Goal: Task Accomplishment & Management: Manage account settings

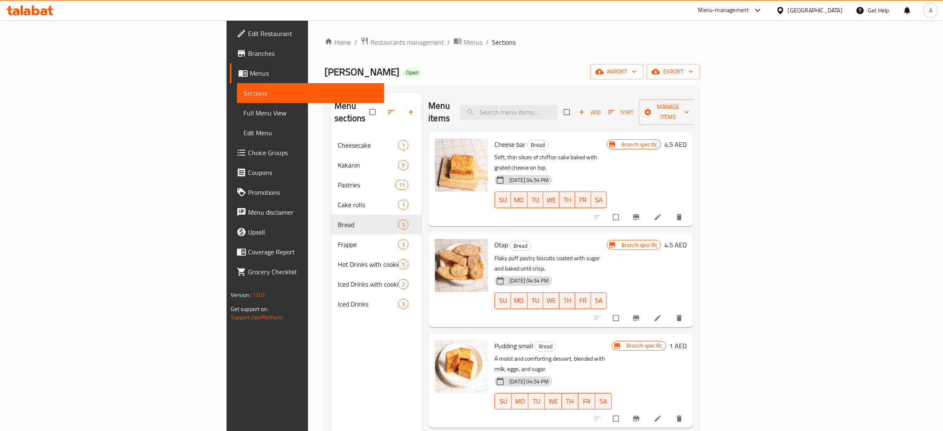
click at [43, 14] on icon at bounding box center [44, 11] width 7 height 7
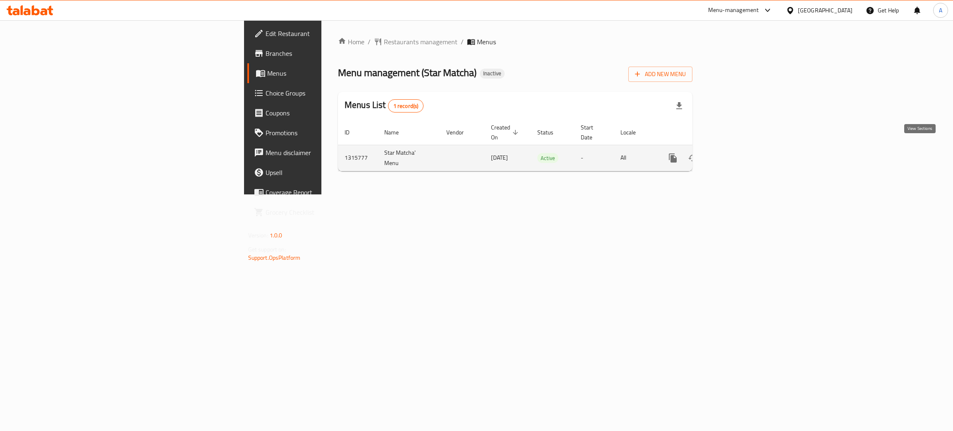
click at [738, 153] on icon "enhanced table" at bounding box center [733, 158] width 10 height 10
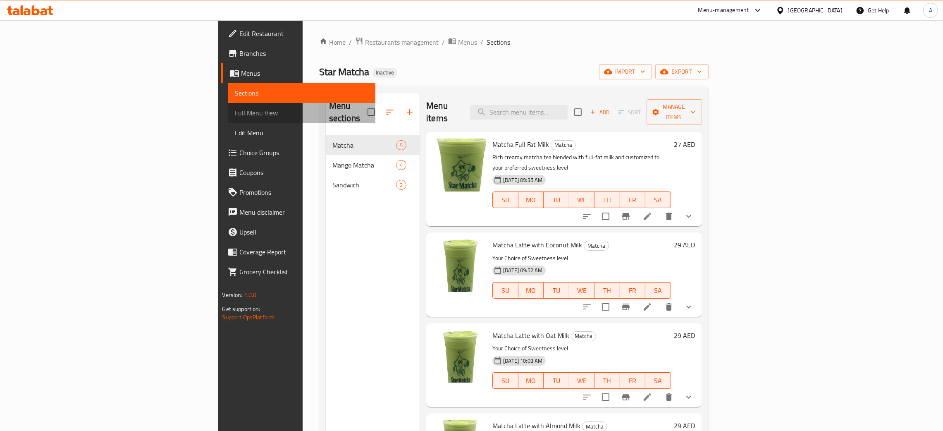
click at [235, 116] on span "Full Menu View" at bounding box center [302, 113] width 134 height 10
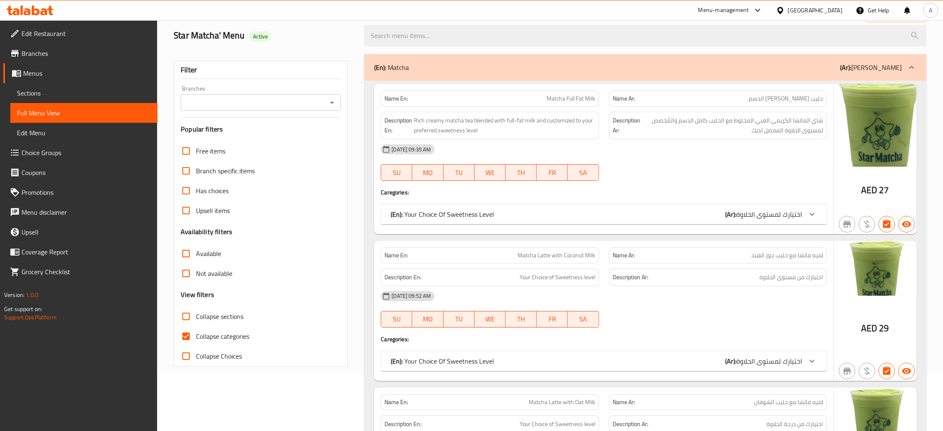
scroll to position [62, 0]
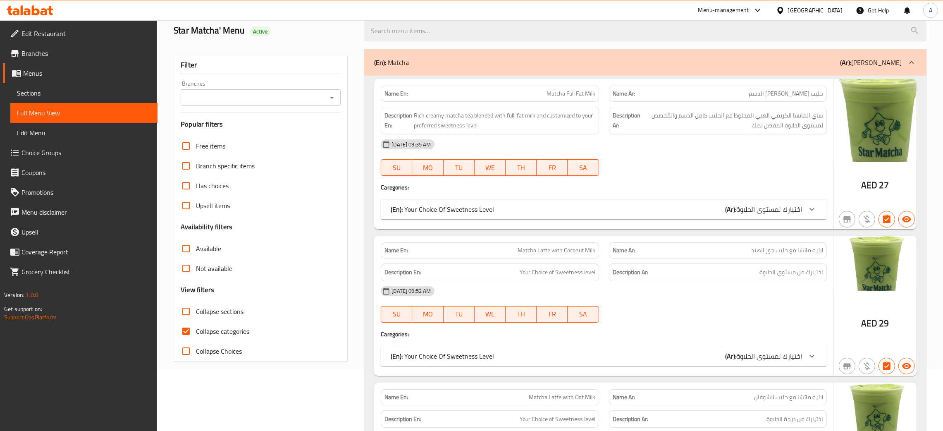
click at [184, 329] on input "Collapse categories" at bounding box center [186, 331] width 20 height 20
checkbox input "false"
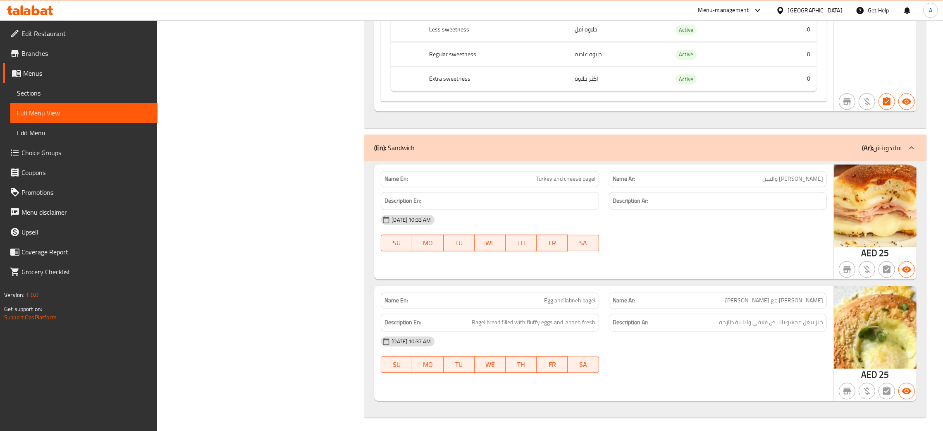
scroll to position [2464, 0]
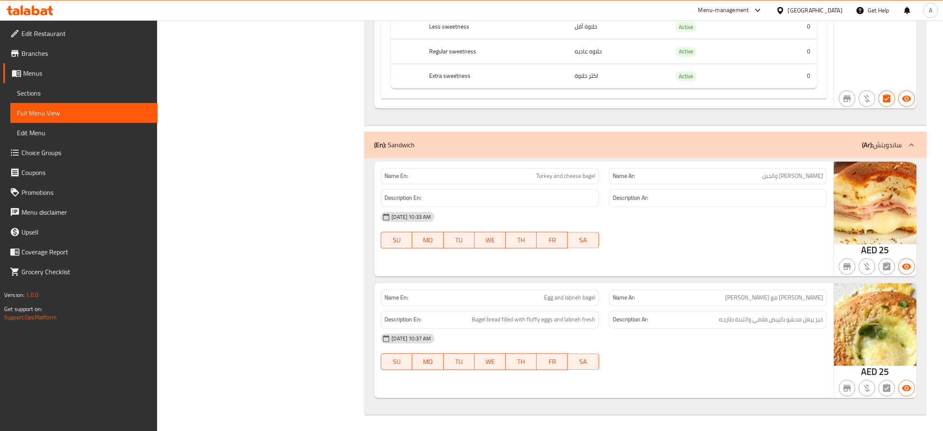
click at [817, 5] on div "United Arab Emirates" at bounding box center [810, 10] width 80 height 20
click at [815, 10] on div "United Arab Emirates" at bounding box center [815, 10] width 55 height 9
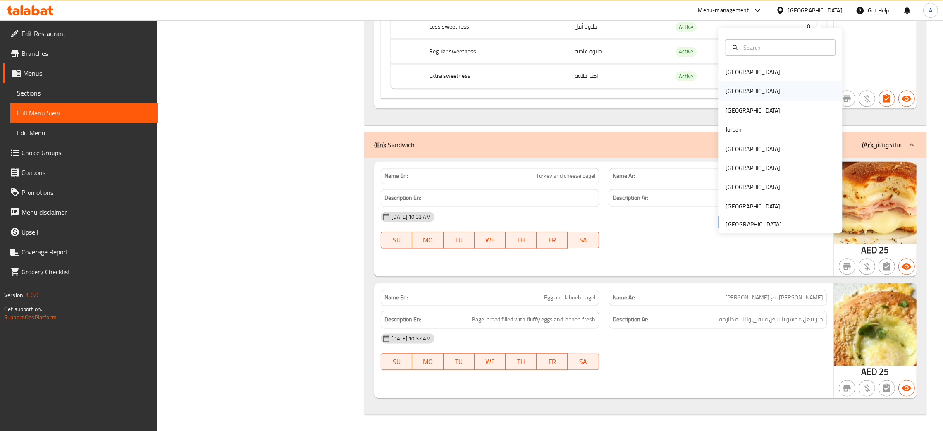
drag, startPoint x: 749, startPoint y: 75, endPoint x: 747, endPoint y: 81, distance: 5.9
click at [748, 77] on div "Bahrain Egypt Iraq Jordan Kuwait Oman Qatar Saudi Arabia United Arab Emirates" at bounding box center [780, 147] width 124 height 170
click at [747, 83] on div "Egypt" at bounding box center [780, 90] width 124 height 19
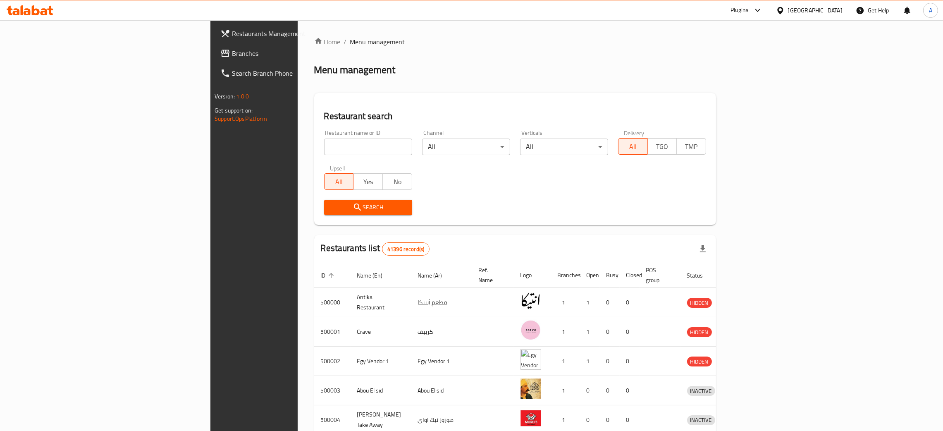
click at [324, 143] on input "search" at bounding box center [368, 147] width 88 height 17
paste input "فول و فلافل الواحاتي الاصلي"
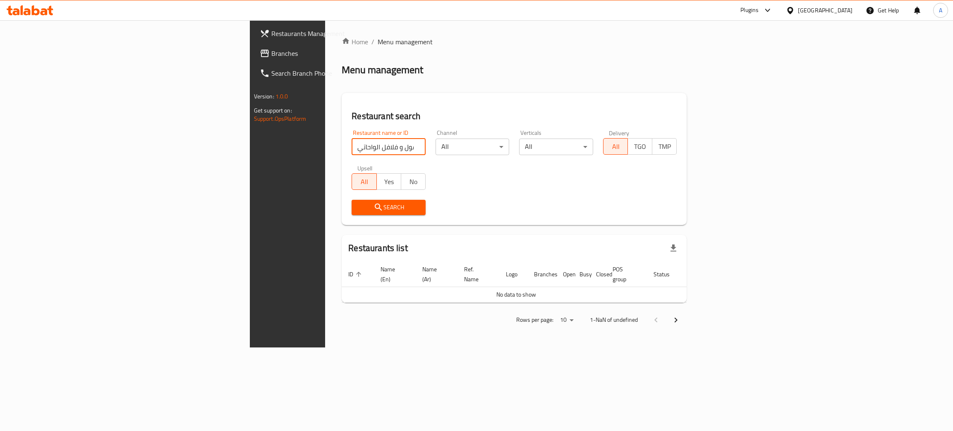
type input "فول و فلافل الواحاتي"
click button "Search" at bounding box center [389, 207] width 74 height 15
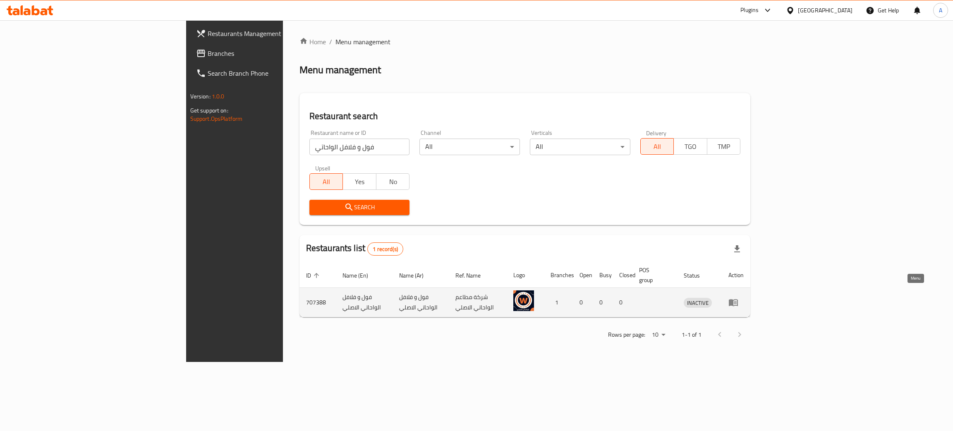
click at [738, 299] on icon "enhanced table" at bounding box center [733, 302] width 9 height 7
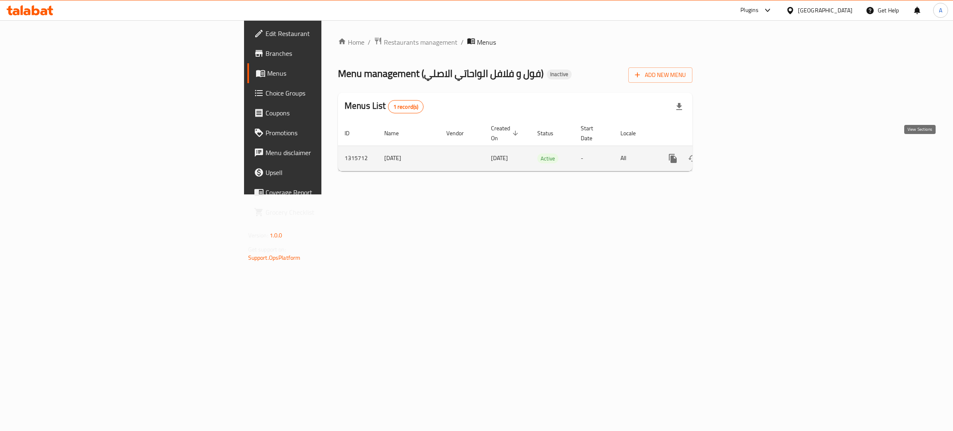
click at [736, 155] on icon "enhanced table" at bounding box center [732, 158] width 7 height 7
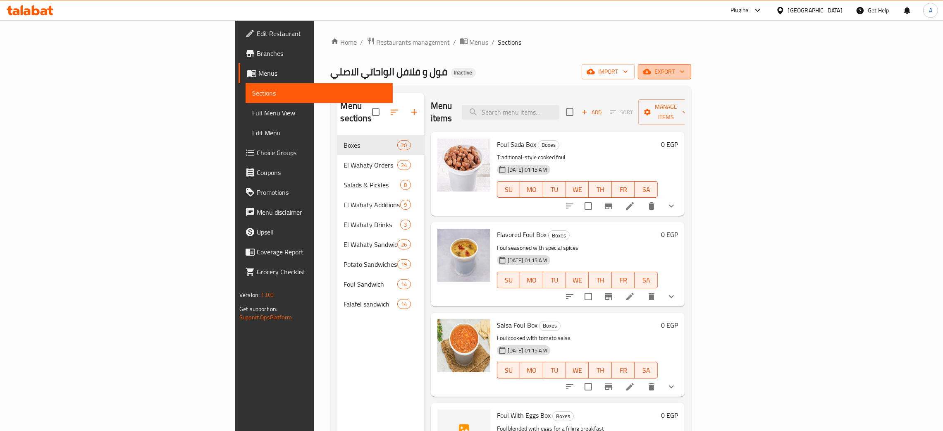
click at [687, 70] on icon "button" at bounding box center [682, 71] width 8 height 8
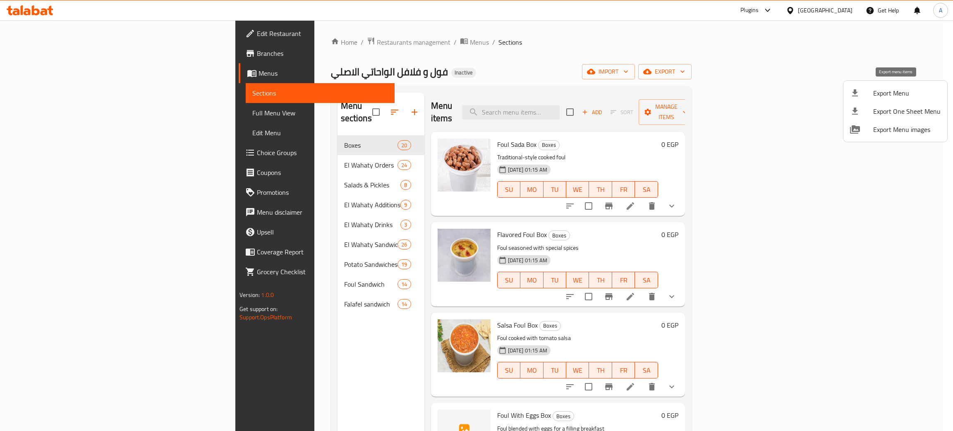
click at [879, 93] on span "Export Menu" at bounding box center [906, 93] width 67 height 10
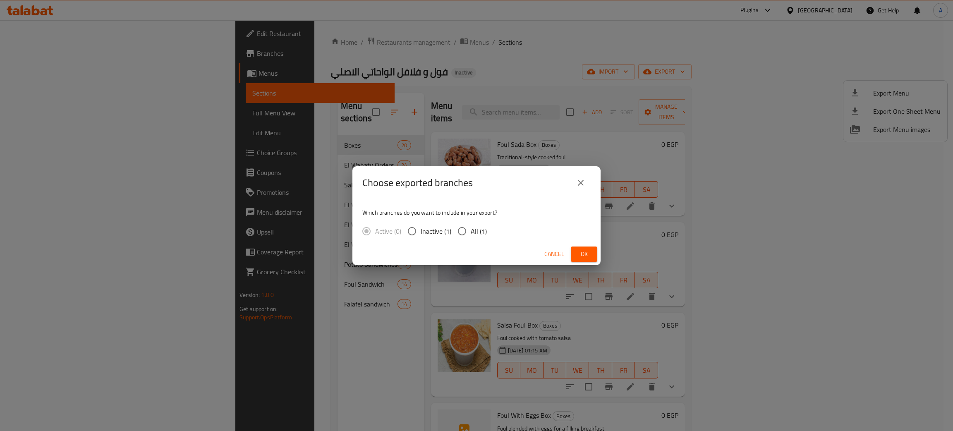
click at [584, 254] on span "Ok" at bounding box center [583, 254] width 13 height 10
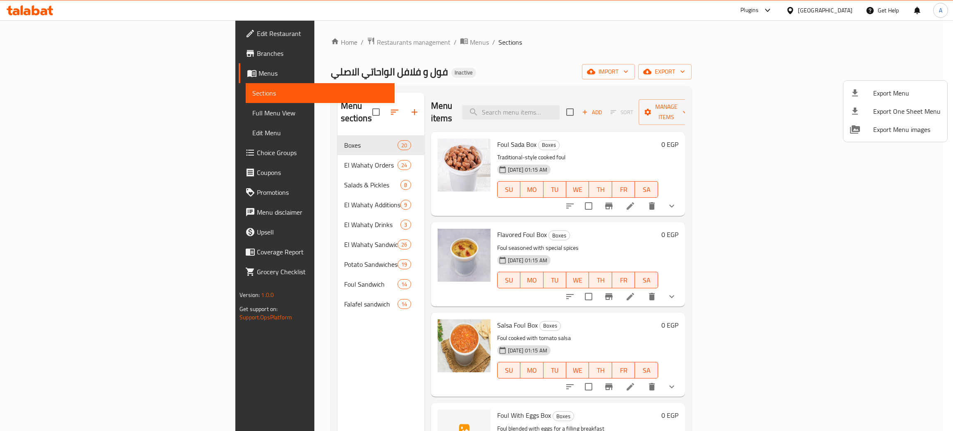
click at [257, 284] on div at bounding box center [476, 215] width 953 height 431
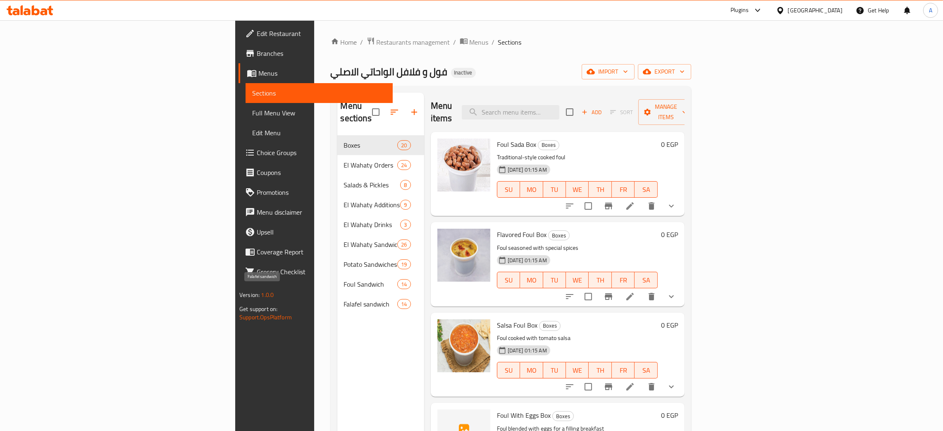
click at [344, 299] on span "Falafel sandwich" at bounding box center [371, 304] width 54 height 10
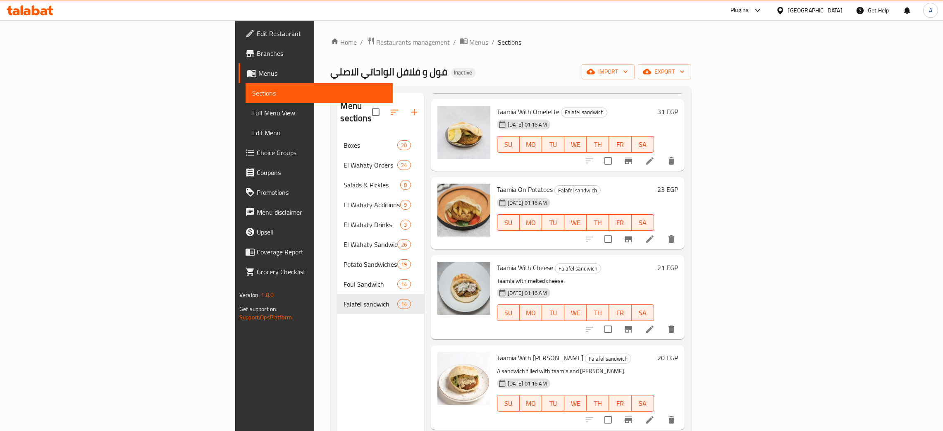
scroll to position [186, 0]
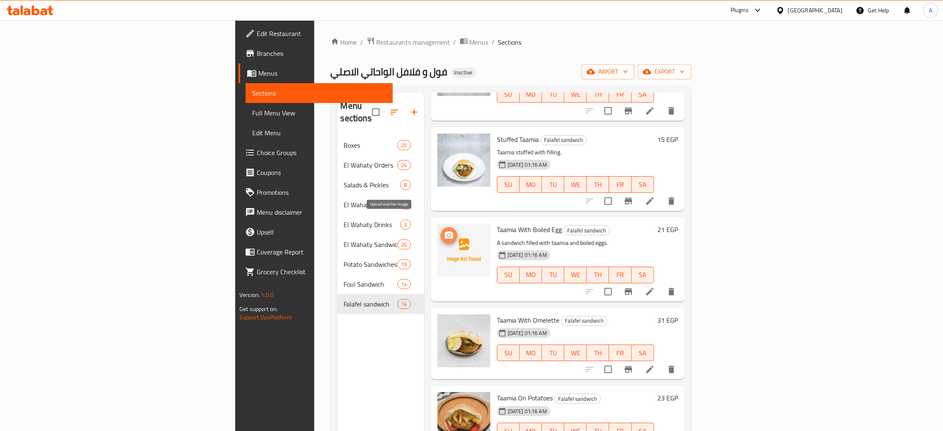
click at [445, 231] on icon "upload picture" at bounding box center [449, 234] width 8 height 7
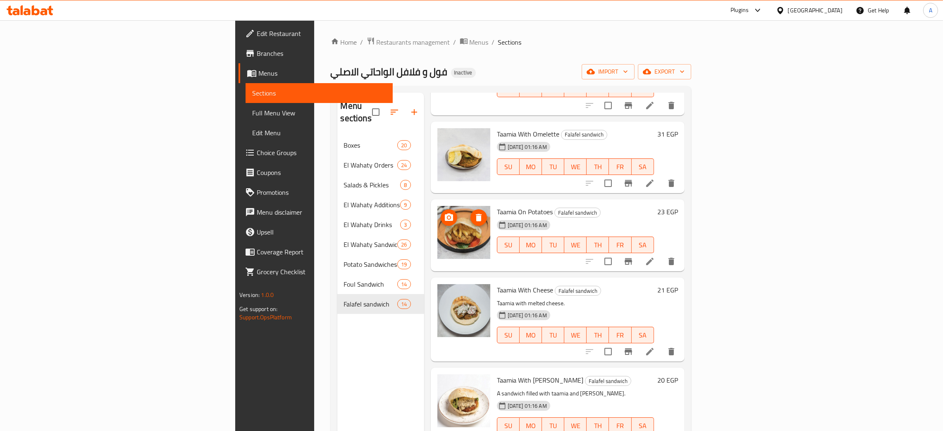
scroll to position [620, 0]
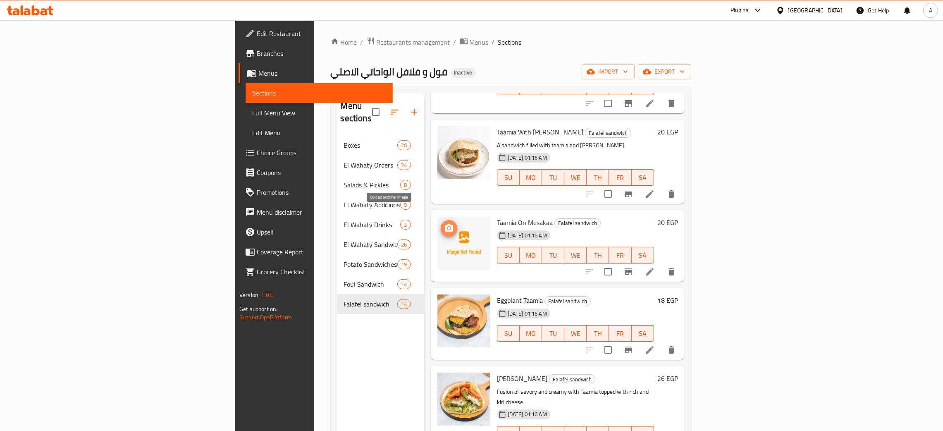
click at [444, 223] on icon "upload picture" at bounding box center [449, 228] width 10 height 10
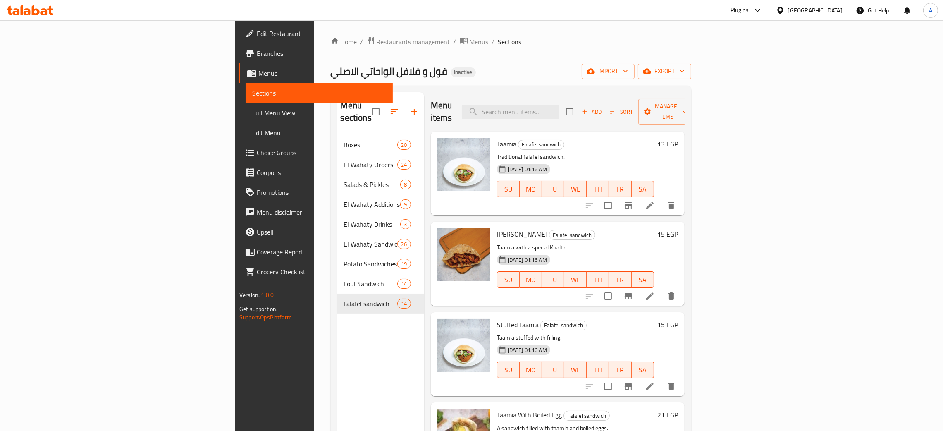
scroll to position [0, 0]
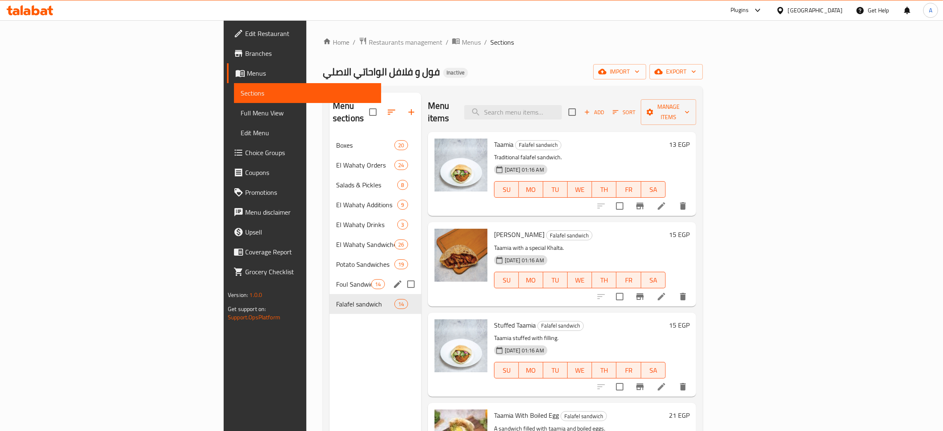
click at [336, 279] on span "Foul Sandwich" at bounding box center [353, 284] width 35 height 10
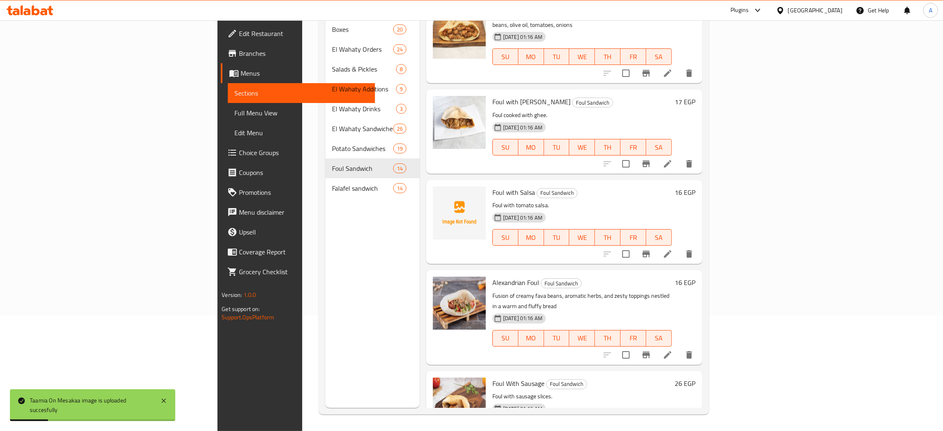
scroll to position [184, 0]
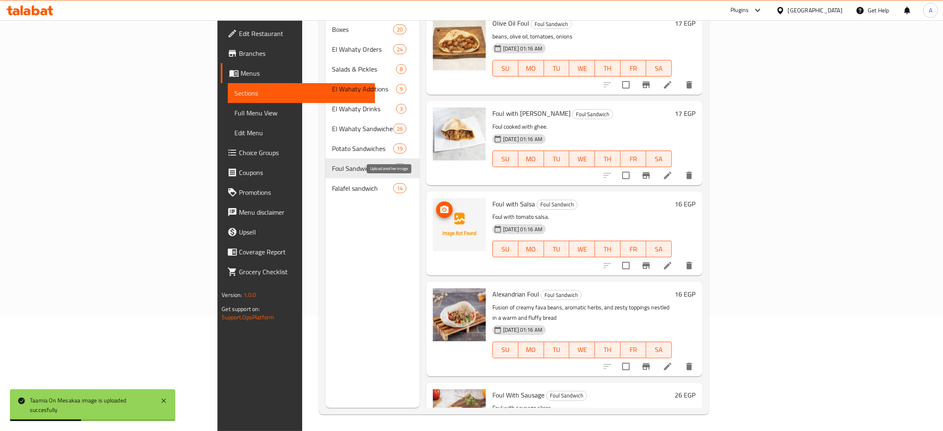
click at [441, 206] on icon "upload picture" at bounding box center [445, 209] width 8 height 7
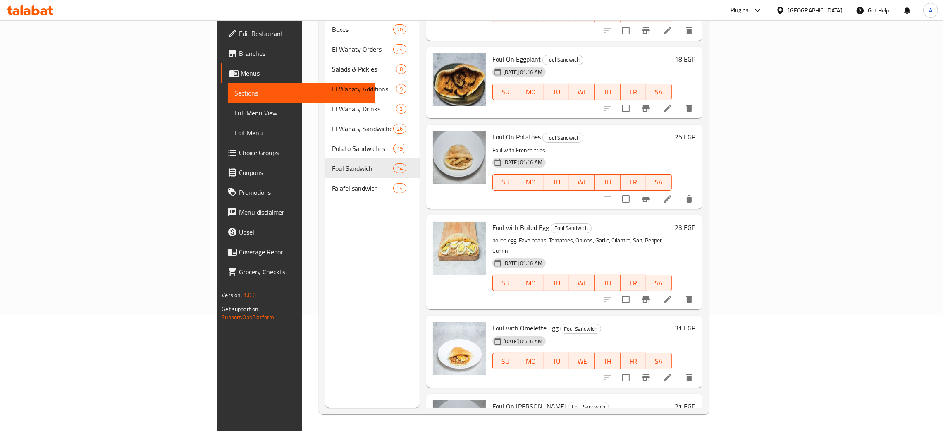
scroll to position [805, 0]
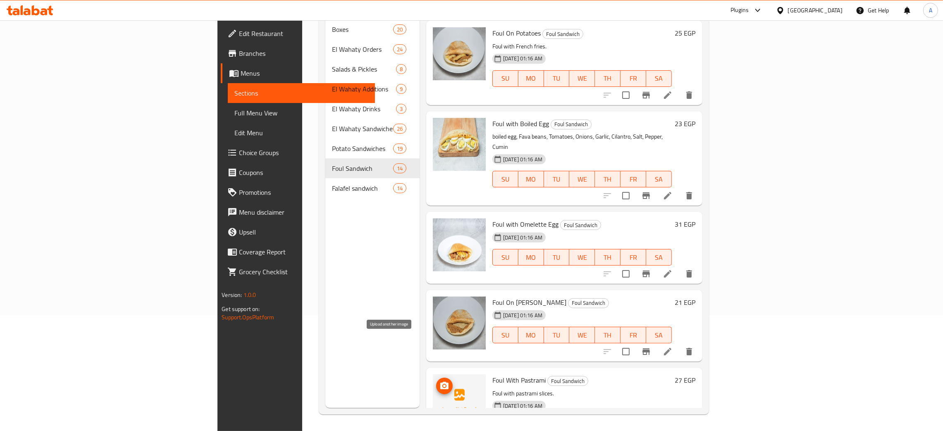
click at [436, 378] on button "upload picture" at bounding box center [444, 386] width 17 height 17
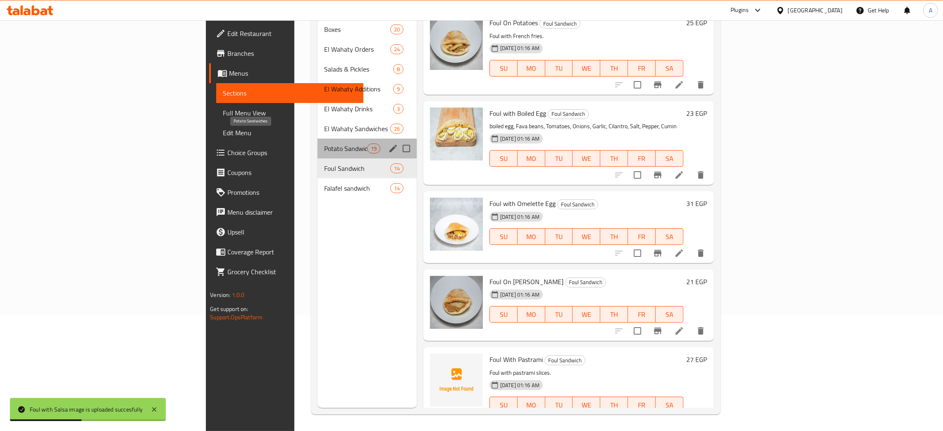
click at [324, 144] on span "Potato Sandwiches" at bounding box center [345, 149] width 43 height 10
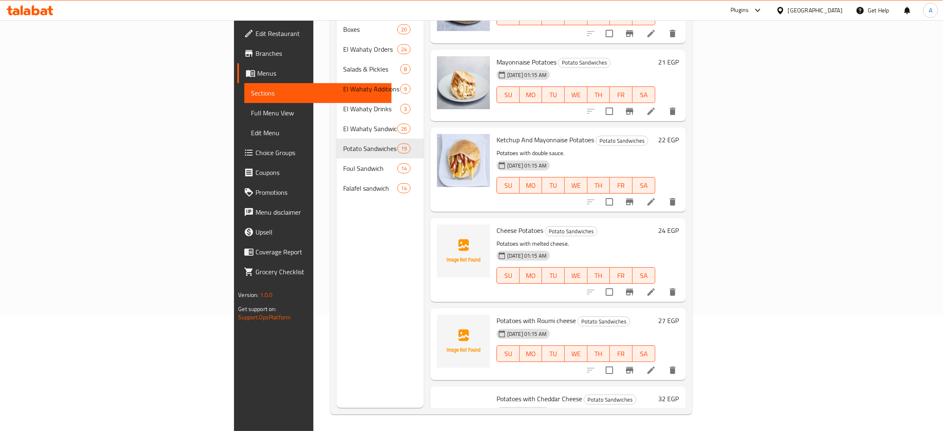
scroll to position [308, 0]
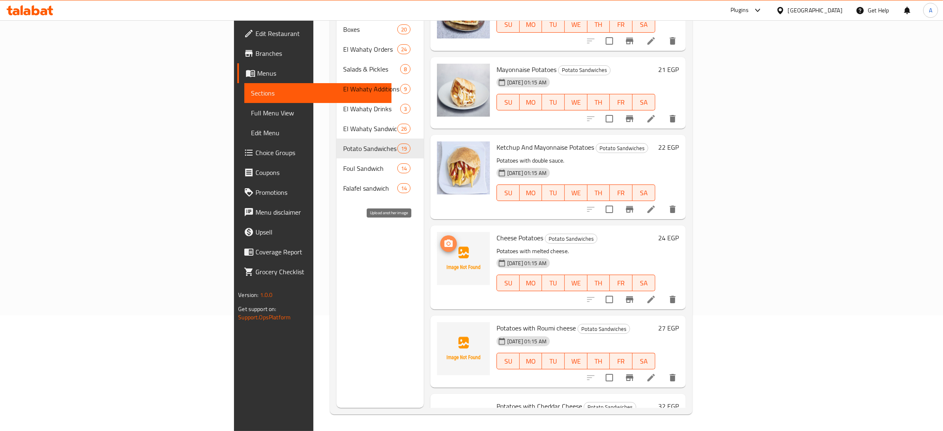
click at [444, 239] on icon "upload picture" at bounding box center [449, 244] width 10 height 10
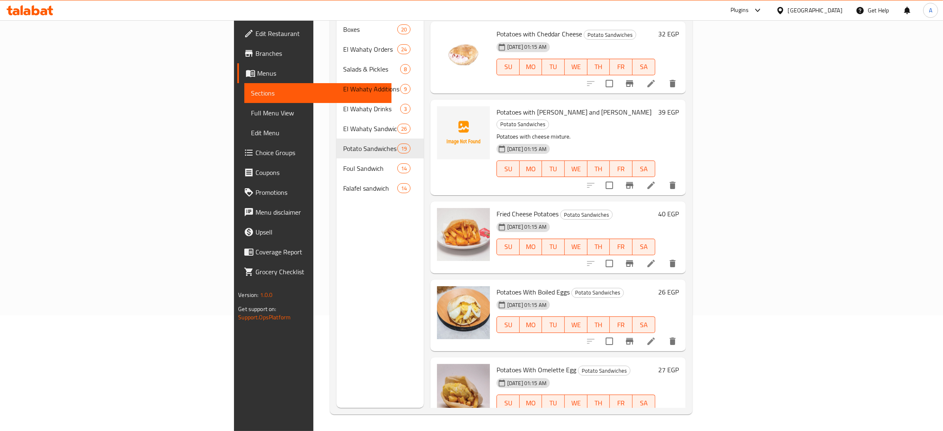
scroll to position [867, 0]
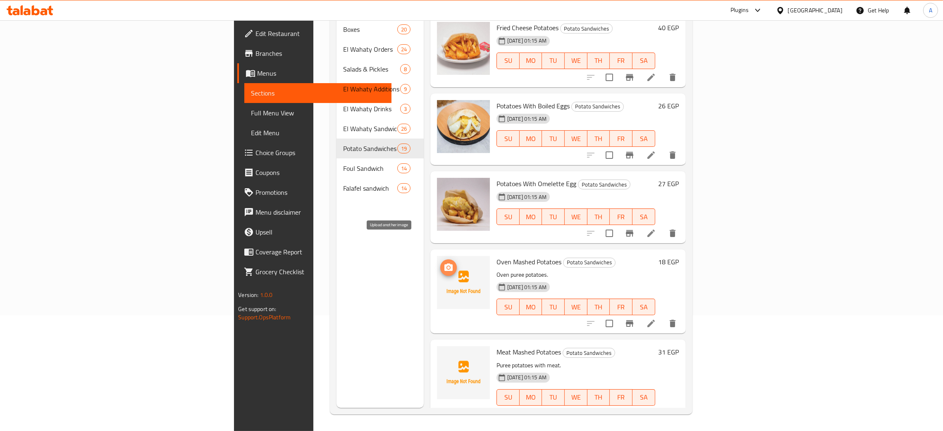
click at [445, 263] on icon "upload picture" at bounding box center [449, 266] width 8 height 7
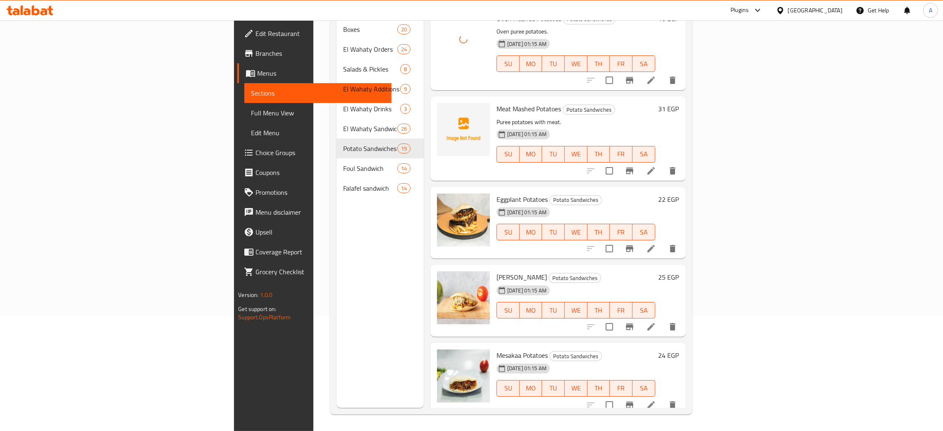
scroll to position [1182, 0]
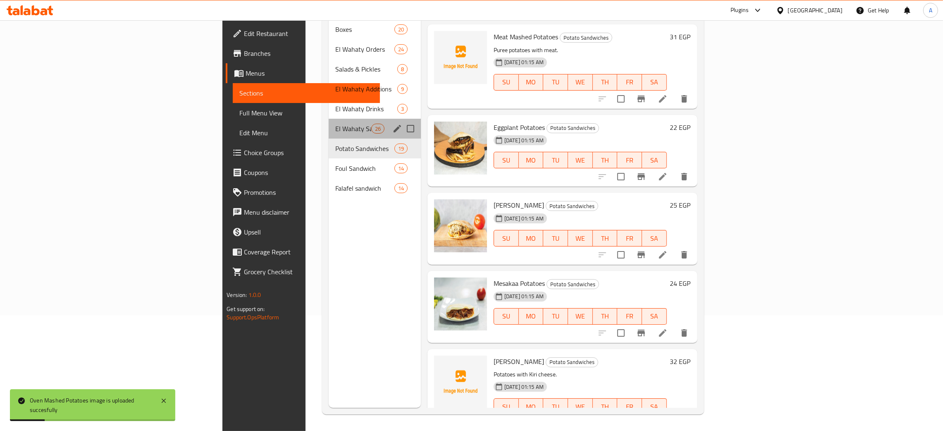
click at [329, 122] on div "El Wahaty Sandwiches 26" at bounding box center [375, 129] width 92 height 20
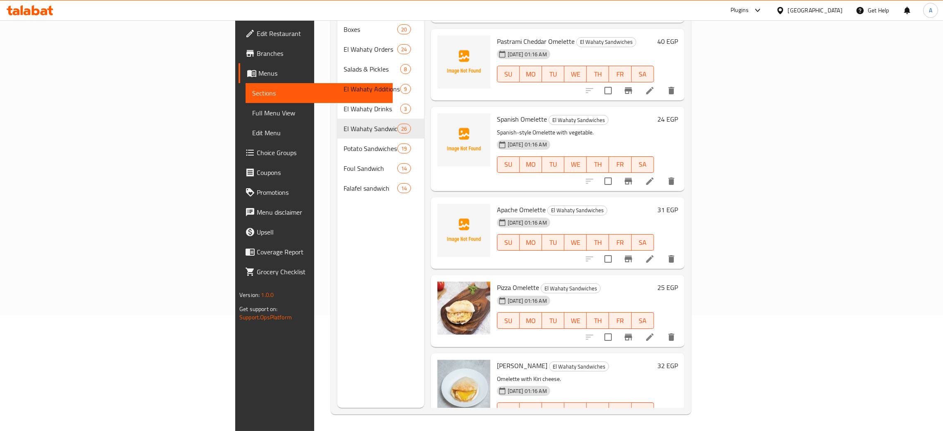
scroll to position [561, 0]
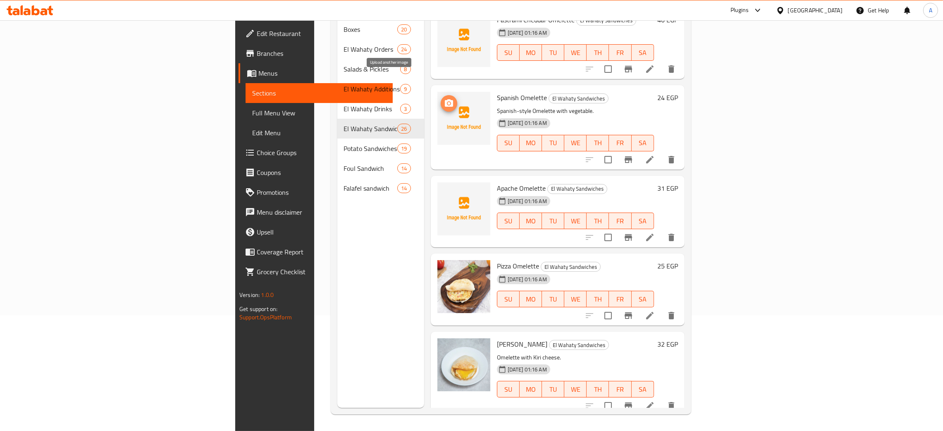
click at [445, 99] on icon "upload picture" at bounding box center [449, 102] width 8 height 7
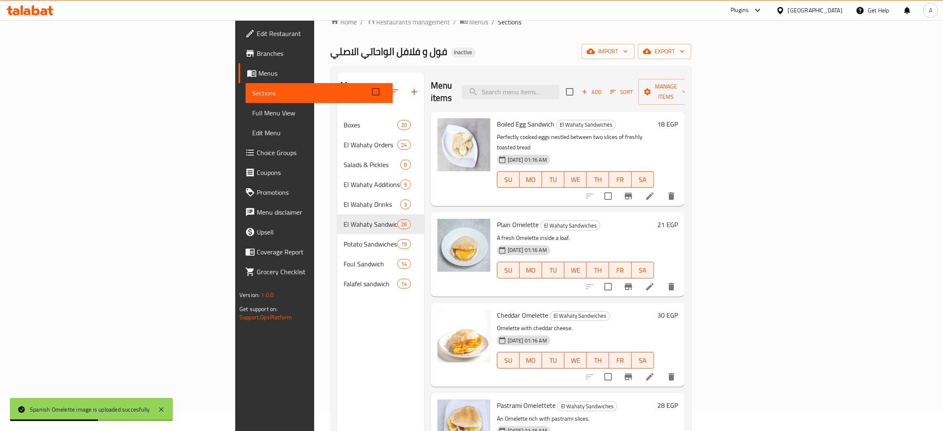
scroll to position [0, 0]
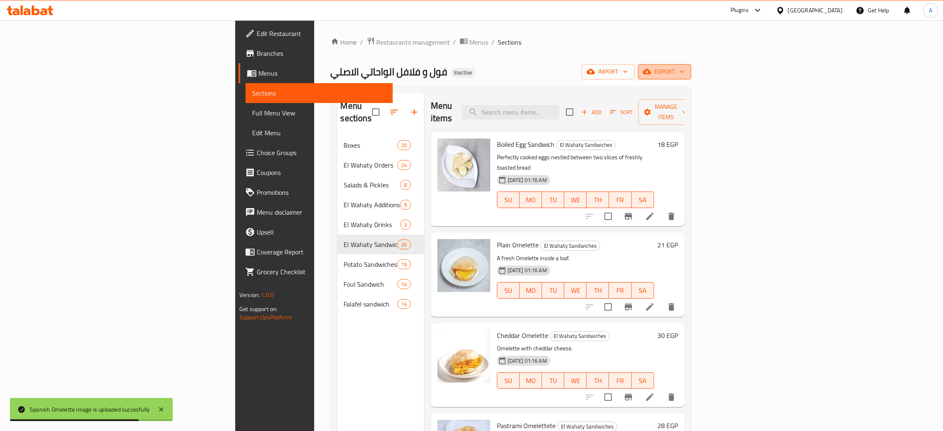
click at [687, 72] on icon "button" at bounding box center [682, 71] width 8 height 8
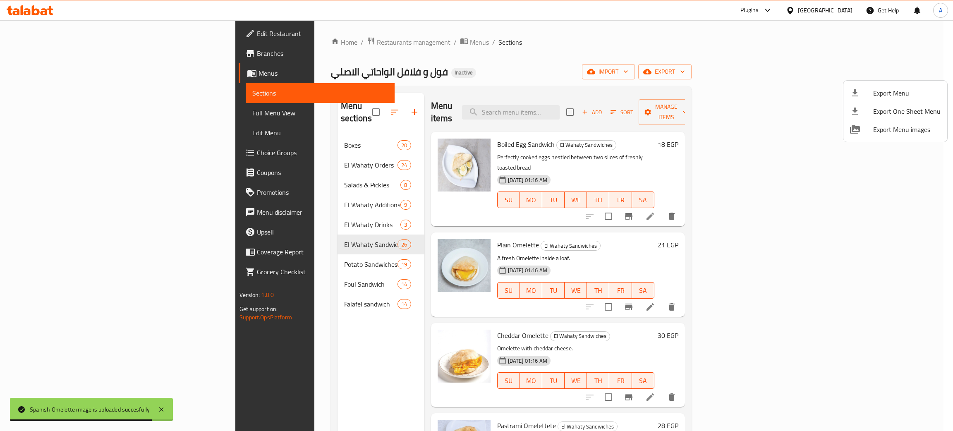
click at [879, 89] on span "Export Menu" at bounding box center [906, 93] width 67 height 10
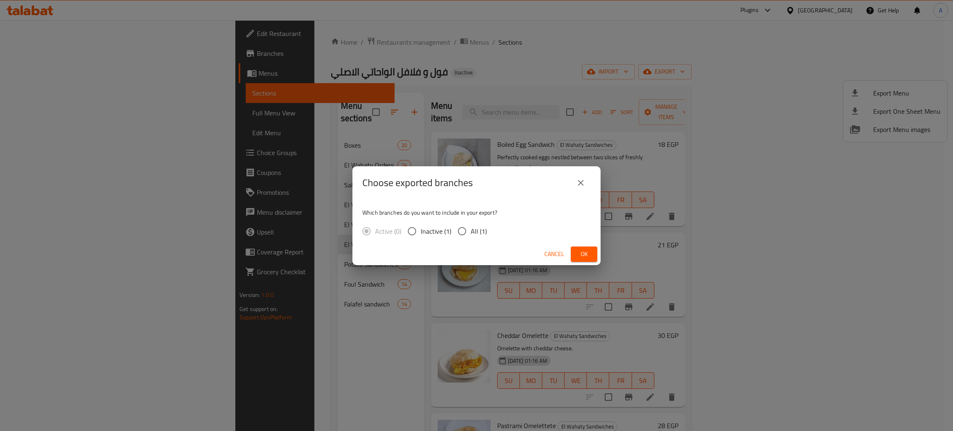
click at [588, 254] on span "Ok" at bounding box center [583, 254] width 13 height 10
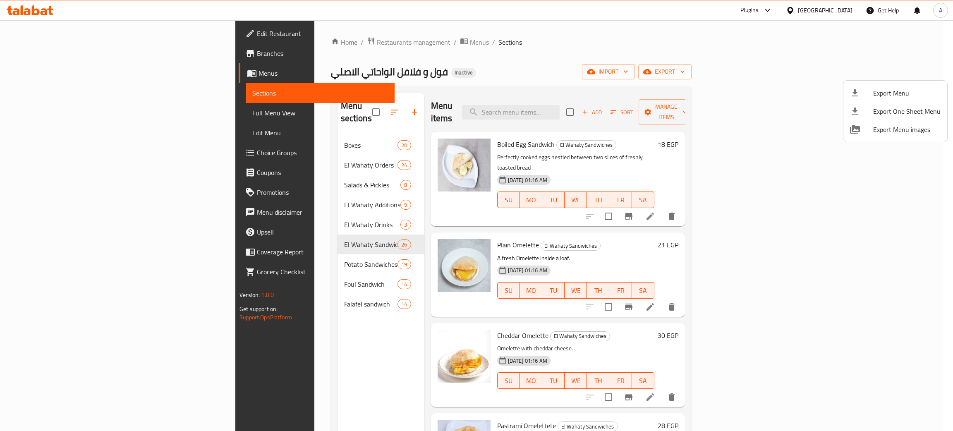
click at [34, 16] on div at bounding box center [476, 215] width 953 height 431
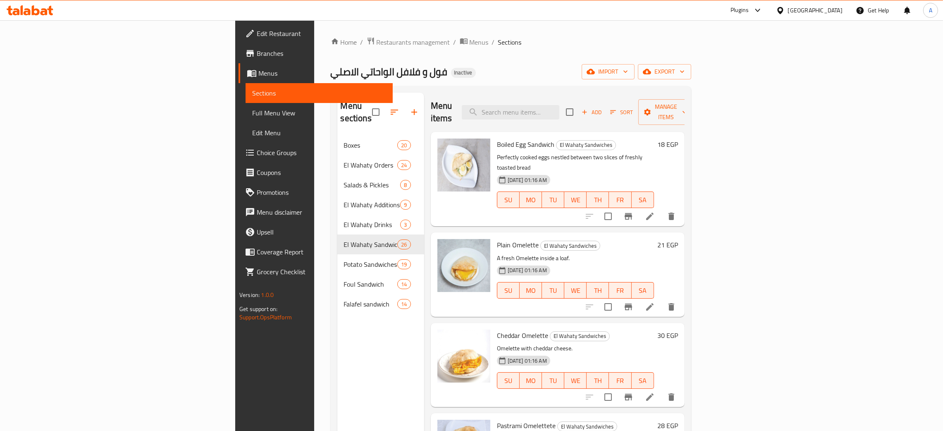
click at [34, 14] on icon at bounding box center [36, 10] width 8 height 10
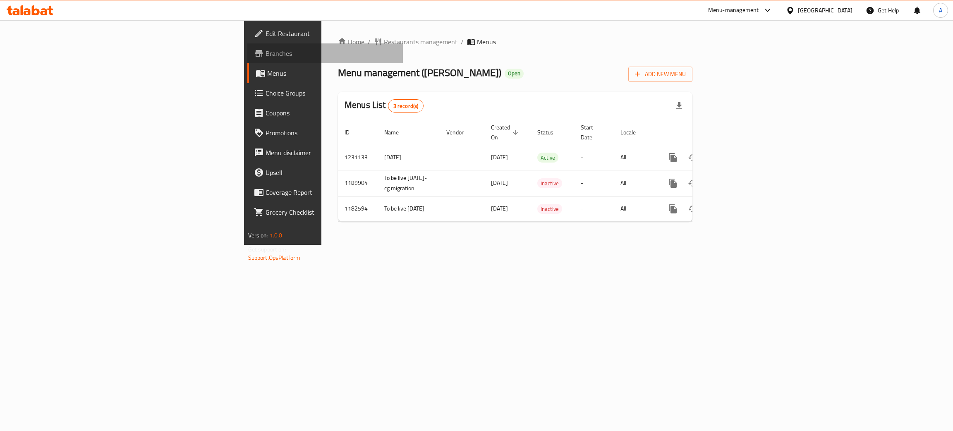
click at [266, 51] on span "Branches" at bounding box center [331, 53] width 131 height 10
